Goal: Check status

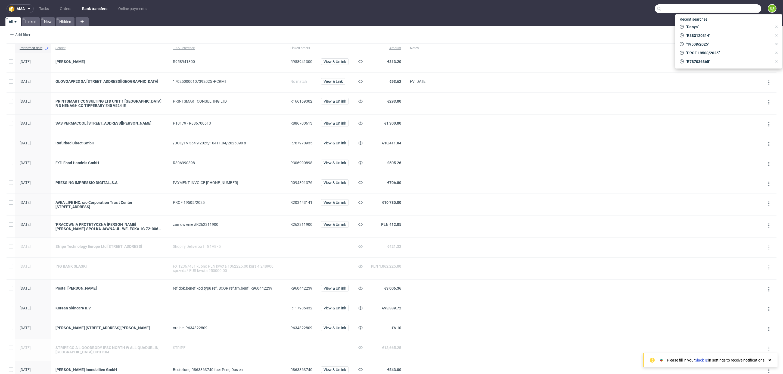
click at [738, 6] on input "text" at bounding box center [707, 8] width 107 height 9
paste input "R320689824"
type input "R320689824"
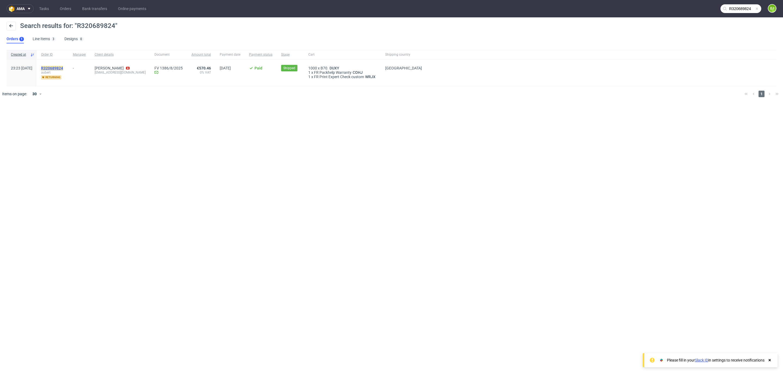
click at [63, 69] on mark "R320689824" at bounding box center [52, 68] width 22 height 4
